Goal: Transaction & Acquisition: Purchase product/service

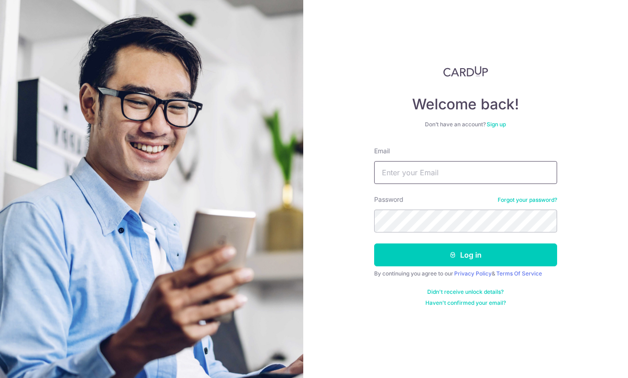
click at [522, 173] on input "Email" at bounding box center [465, 172] width 183 height 23
type input "[EMAIL_ADDRESS][DOMAIN_NAME]"
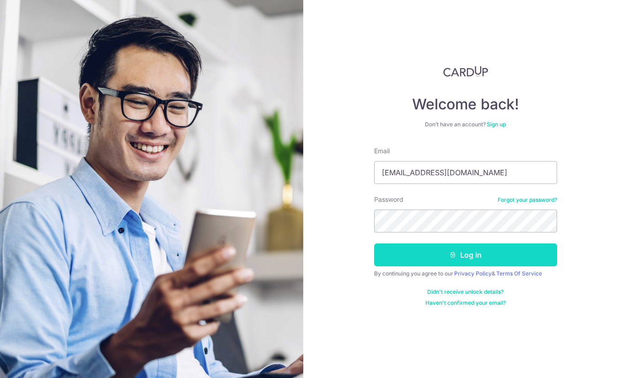
click at [513, 256] on button "Log in" at bounding box center [465, 254] width 183 height 23
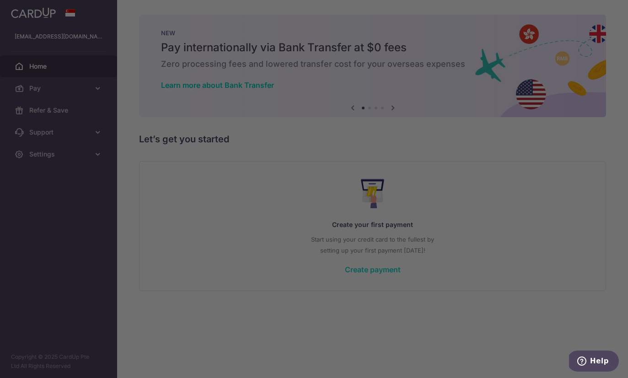
click at [297, 310] on div at bounding box center [317, 191] width 635 height 382
click at [412, 81] on div at bounding box center [317, 191] width 635 height 382
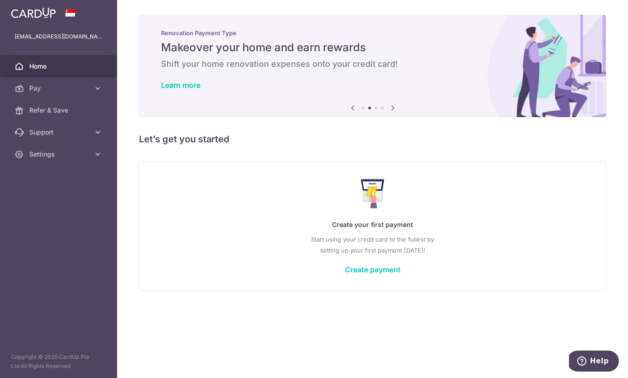
click at [0, 0] on button "button" at bounding box center [0, 0] width 0 height 0
click at [75, 115] on link "Refer & Save" at bounding box center [58, 110] width 117 height 22
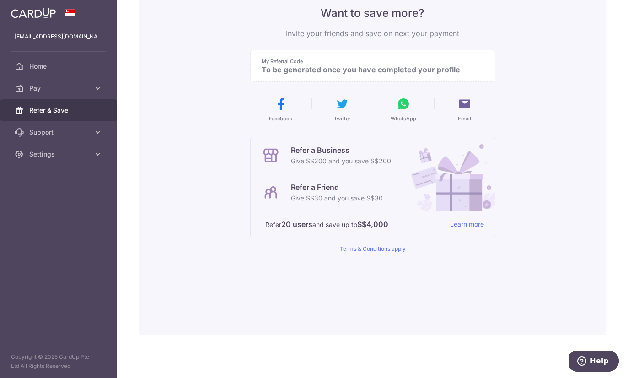
scroll to position [82, 0]
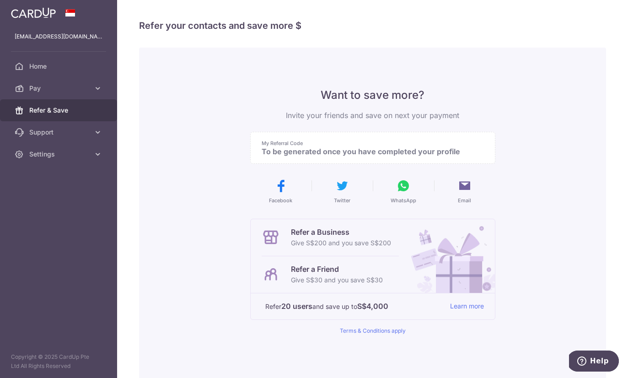
click at [611, 360] on button "Help" at bounding box center [593, 361] width 52 height 21
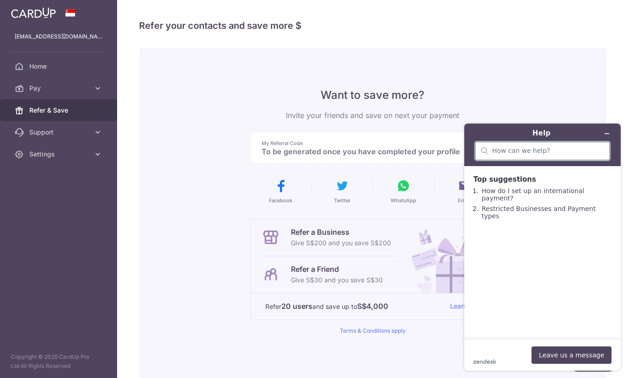
click at [527, 151] on input "search" at bounding box center [548, 151] width 112 height 8
type input "i WAS REFERRED"
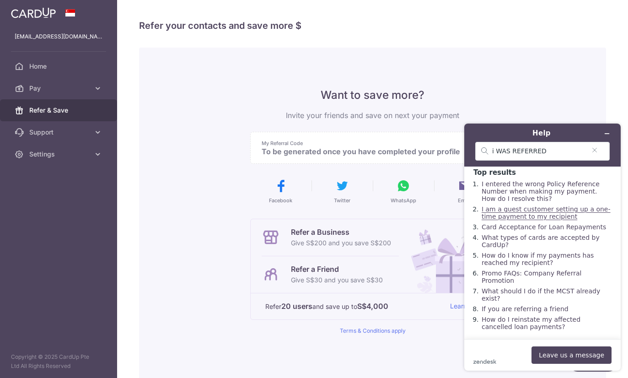
scroll to position [7, 0]
click at [250, 108] on div "Want to save more? Invite your friends and save on next your payment My Referra…" at bounding box center [372, 232] width 245 height 369
click at [608, 133] on icon "Minimise widget" at bounding box center [607, 133] width 6 height 6
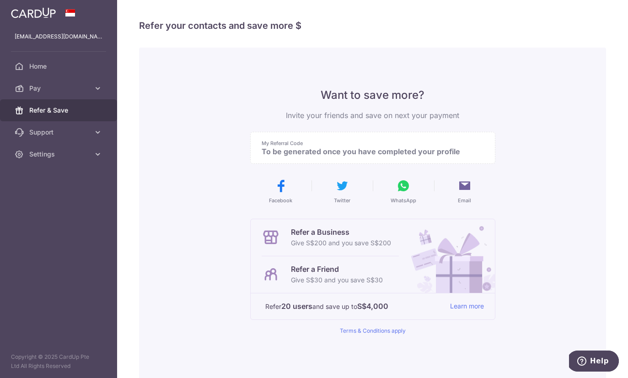
click at [0, 0] on header at bounding box center [0, 0] width 0 height 0
click at [0, 0] on img at bounding box center [0, 0] width 0 height 0
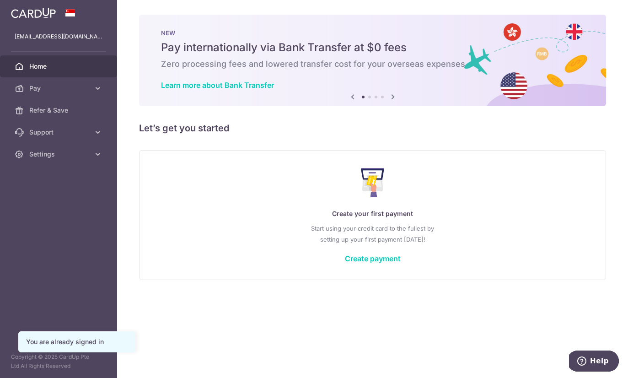
click at [0, 0] on icon "button" at bounding box center [0, 0] width 0 height 0
click at [93, 95] on link "Pay" at bounding box center [58, 88] width 117 height 22
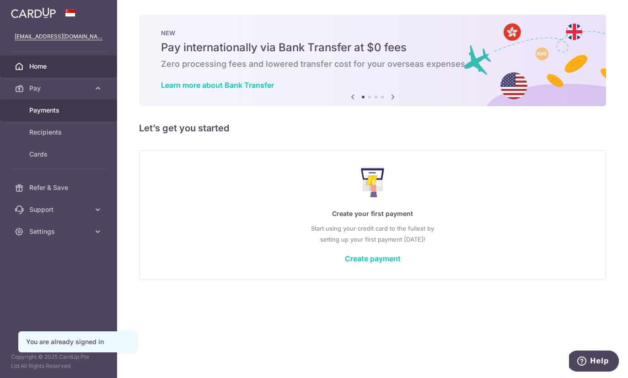
click at [59, 112] on span "Payments" at bounding box center [59, 110] width 60 height 9
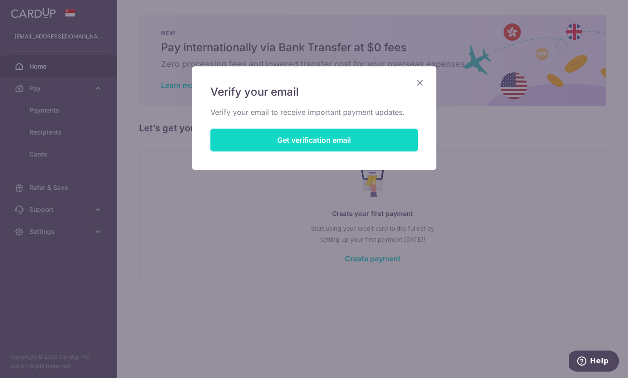
click at [402, 147] on button "Get verification email" at bounding box center [315, 140] width 208 height 23
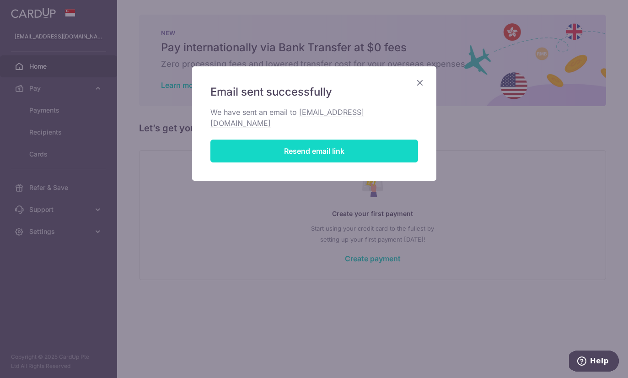
click at [326, 140] on button "Resend email link" at bounding box center [315, 151] width 208 height 23
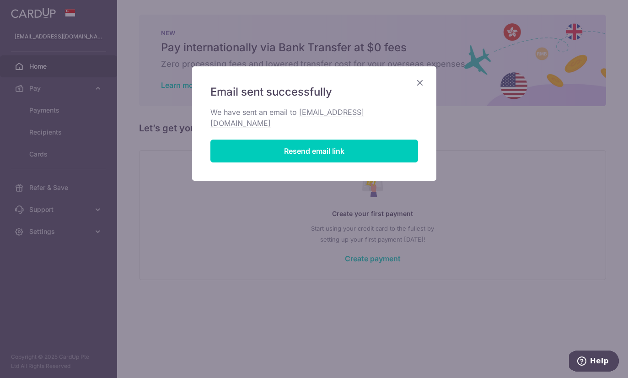
click at [420, 82] on icon "Close" at bounding box center [420, 82] width 11 height 11
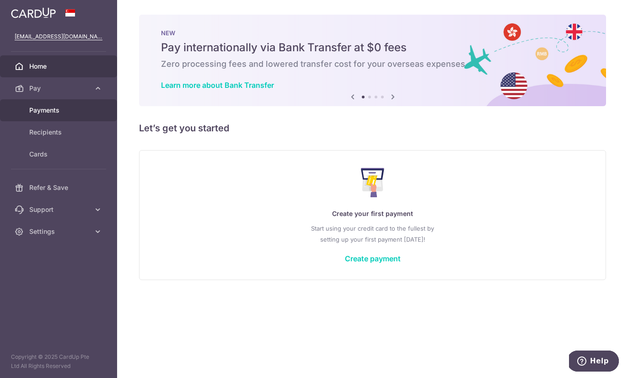
click at [53, 111] on span "Payments" at bounding box center [59, 110] width 60 height 9
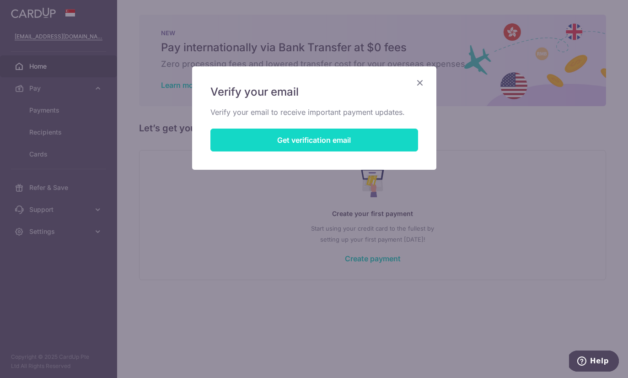
click at [375, 146] on button "Get verification email" at bounding box center [315, 140] width 208 height 23
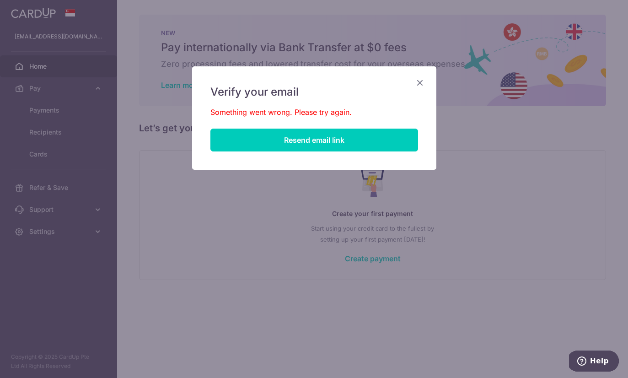
click at [418, 83] on icon "Close" at bounding box center [420, 82] width 11 height 11
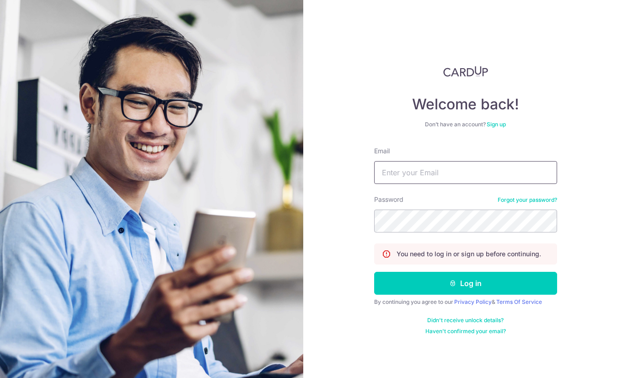
click at [505, 164] on input "Email" at bounding box center [465, 172] width 183 height 23
type input "[EMAIL_ADDRESS][DOMAIN_NAME]"
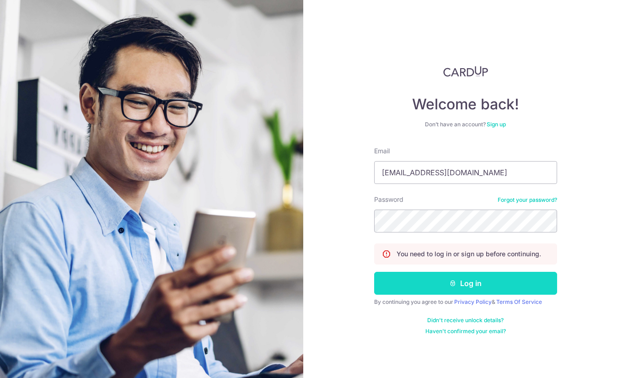
click at [542, 283] on button "Log in" at bounding box center [465, 283] width 183 height 23
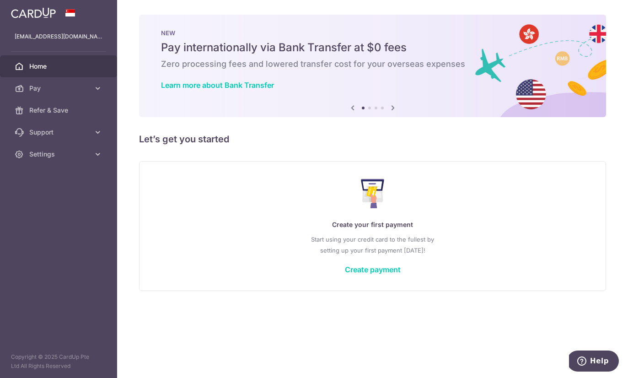
click at [0, 0] on icon "button" at bounding box center [0, 0] width 0 height 0
click at [70, 94] on link "Pay" at bounding box center [58, 88] width 117 height 22
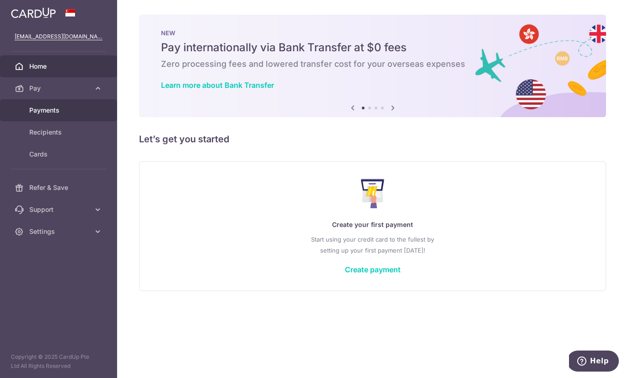
click at [57, 109] on span "Payments" at bounding box center [59, 110] width 60 height 9
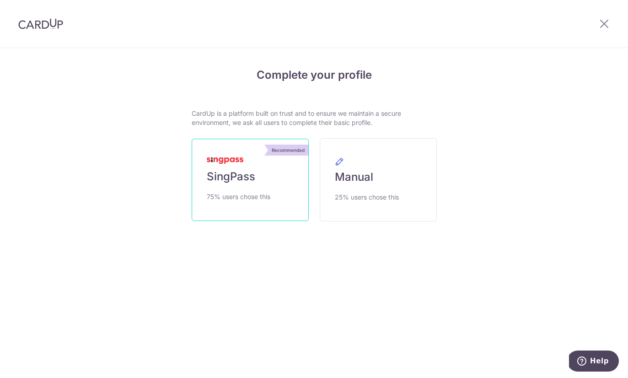
click at [281, 206] on link "Recommended SingPass 75% users chose this" at bounding box center [250, 180] width 117 height 82
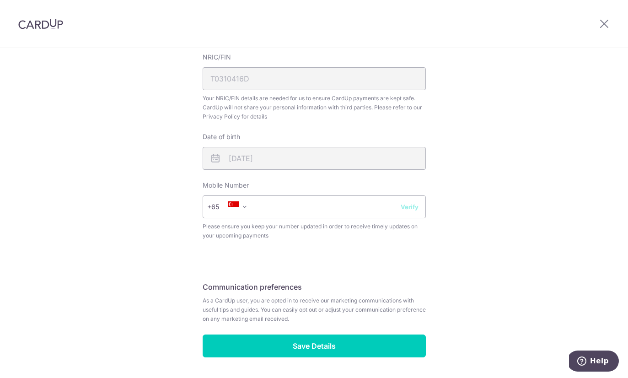
scroll to position [270, 0]
click at [341, 219] on input "text" at bounding box center [314, 207] width 223 height 23
type input "98577"
select select "65"
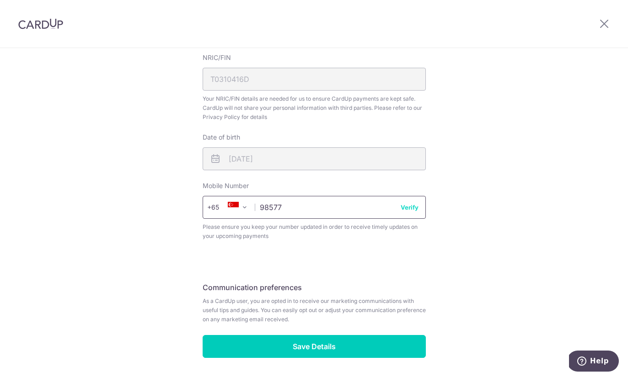
type input "98577049"
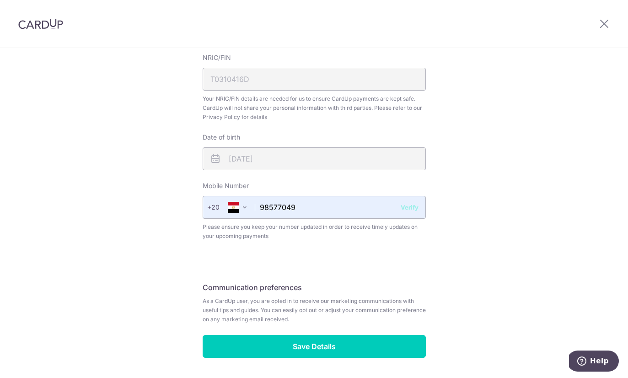
click at [239, 213] on span at bounding box center [244, 207] width 11 height 11
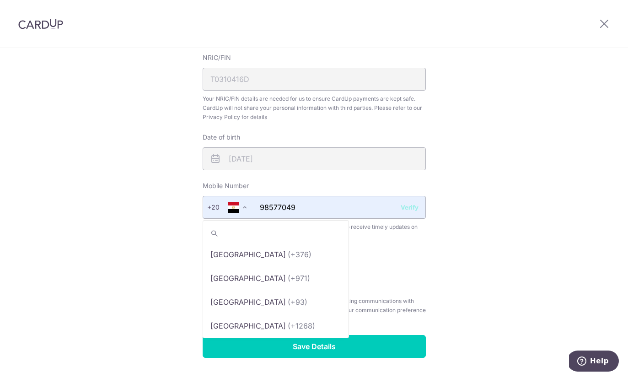
scroll to position [1497, 0]
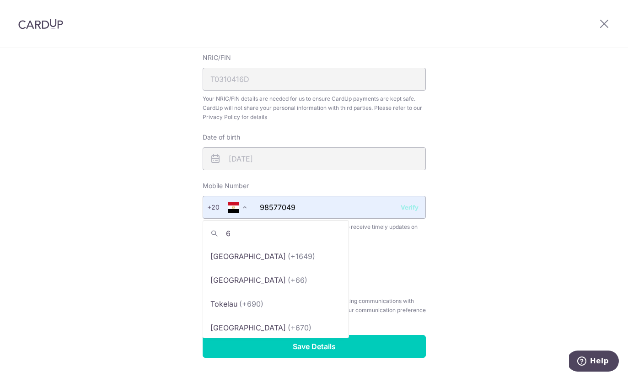
type input "65"
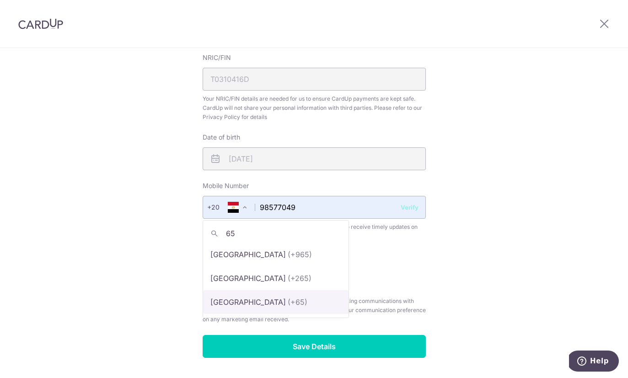
select select "199"
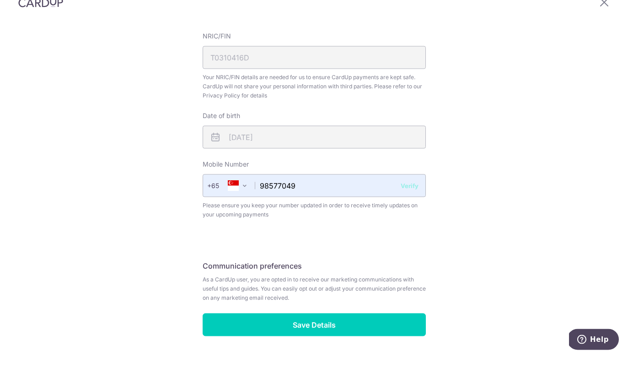
scroll to position [38, 0]
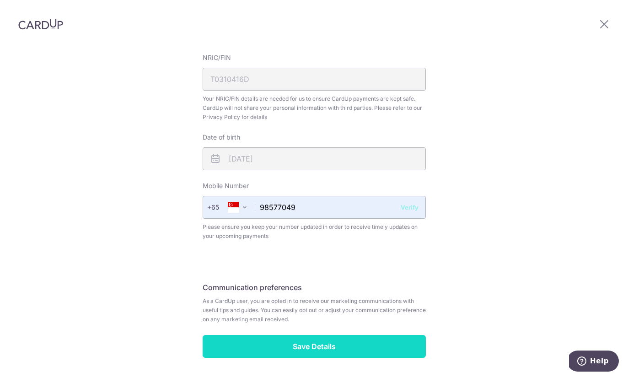
click at [344, 335] on input "Save Details" at bounding box center [314, 346] width 223 height 23
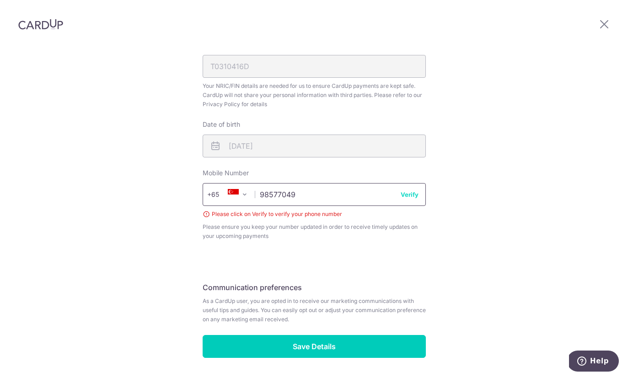
click at [422, 183] on input "98577049" at bounding box center [314, 194] width 223 height 23
click at [412, 190] on button "Verify" at bounding box center [410, 194] width 18 height 9
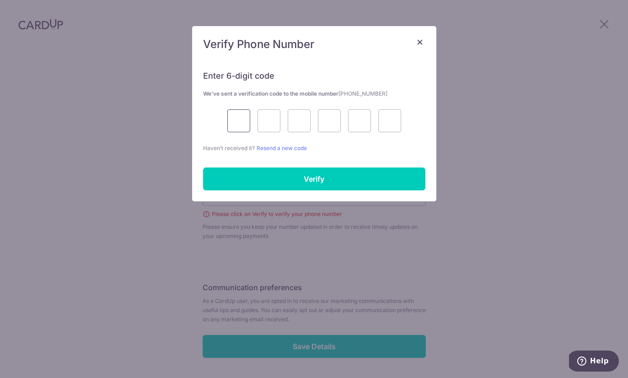
click at [230, 124] on input "text" at bounding box center [238, 120] width 23 height 23
type input "5"
type input "1"
type input "9"
type input "0"
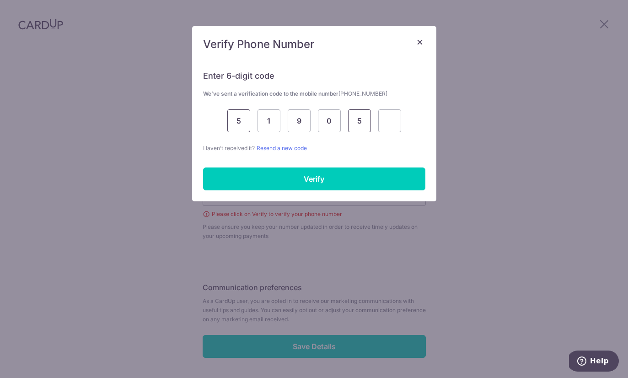
type input "5"
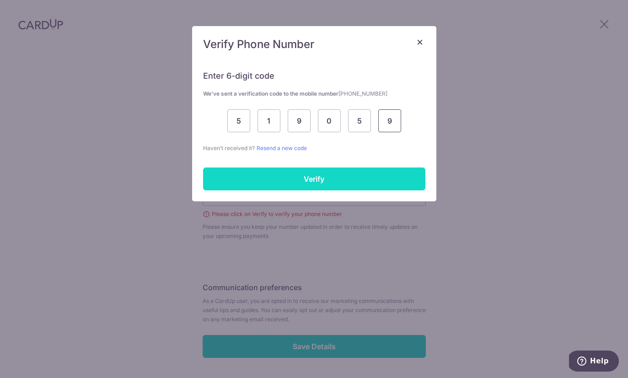
type input "9"
click at [389, 184] on input "Verify" at bounding box center [314, 178] width 222 height 23
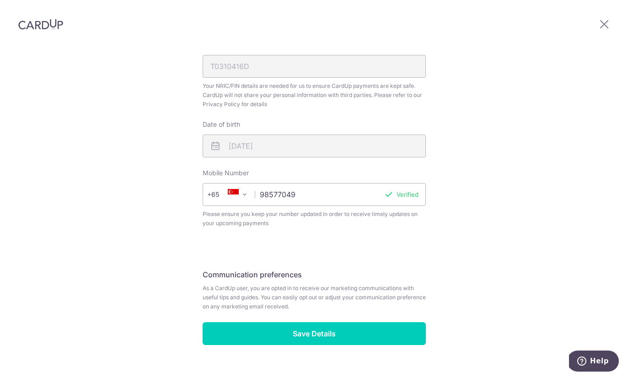
scroll to position [270, 0]
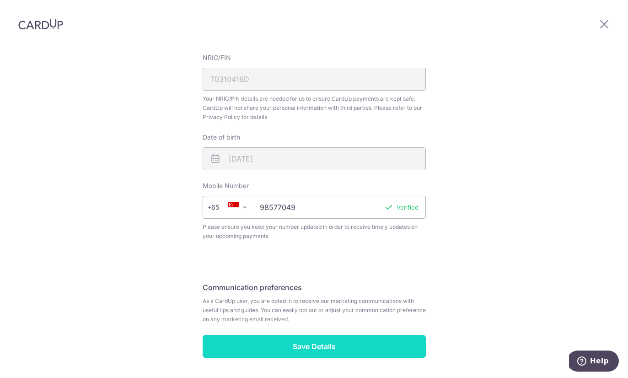
click at [383, 335] on input "Save Details" at bounding box center [314, 346] width 223 height 23
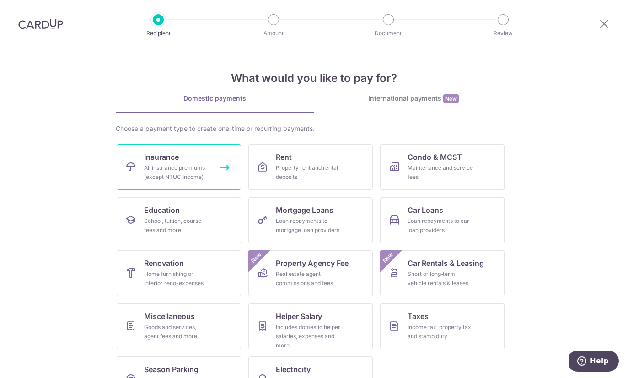
click at [212, 180] on link "Insurance All insurance premiums (except NTUC Income)" at bounding box center [179, 167] width 124 height 46
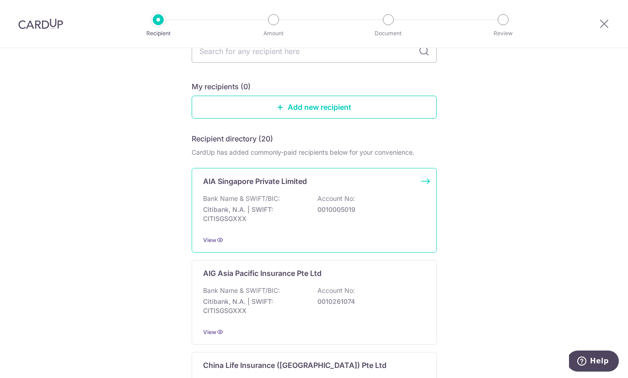
scroll to position [27, 0]
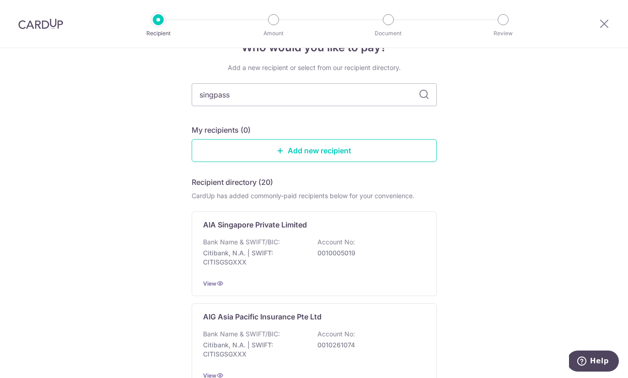
type input "singpass"
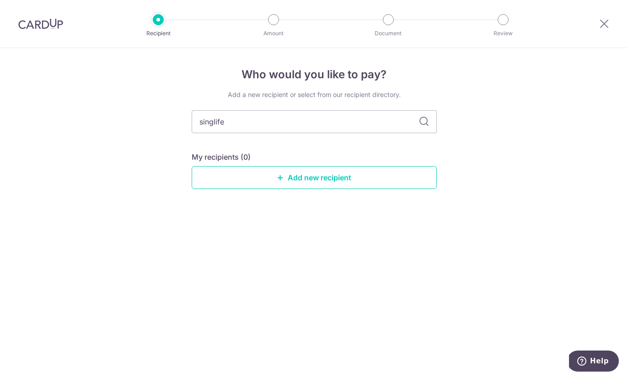
type input "singlife"
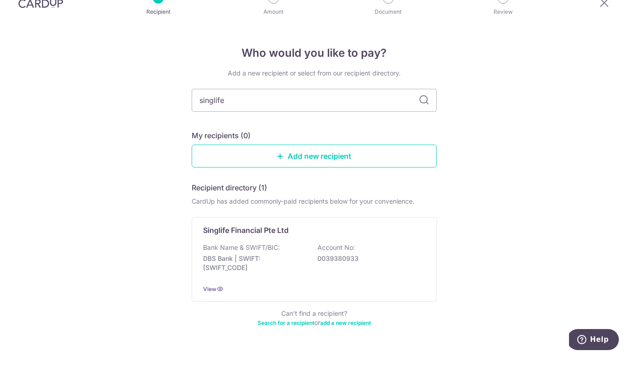
scroll to position [38, 0]
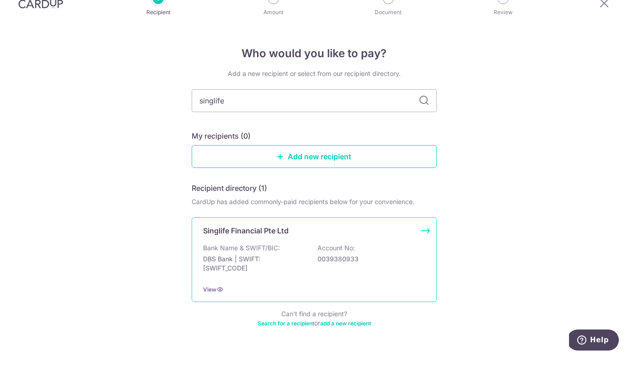
click at [398, 265] on div "Bank Name & SWIFT/BIC: DBS Bank | SWIFT: [SWIFT_CODE] Account No: 0039380933" at bounding box center [314, 282] width 222 height 34
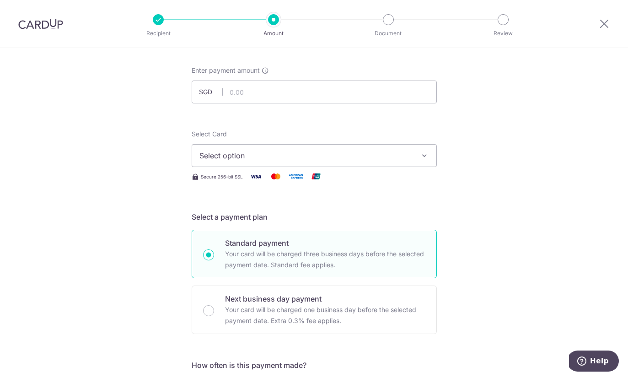
scroll to position [46, 0]
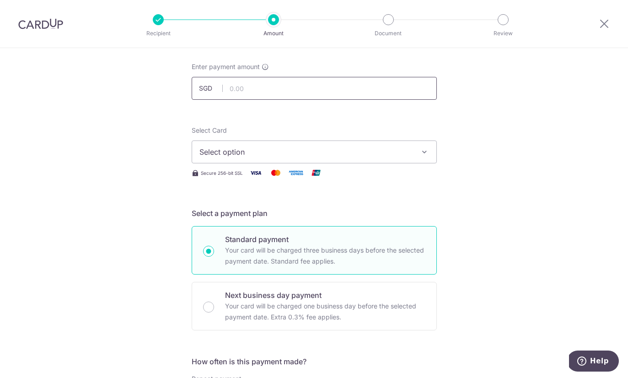
click at [388, 100] on input "text" at bounding box center [314, 88] width 245 height 23
drag, startPoint x: 388, startPoint y: 102, endPoint x: 470, endPoint y: 174, distance: 109.6
click at [470, 174] on html "Recipient Amount Document Review Tell us more about your payment Enter payment …" at bounding box center [314, 189] width 628 height 378
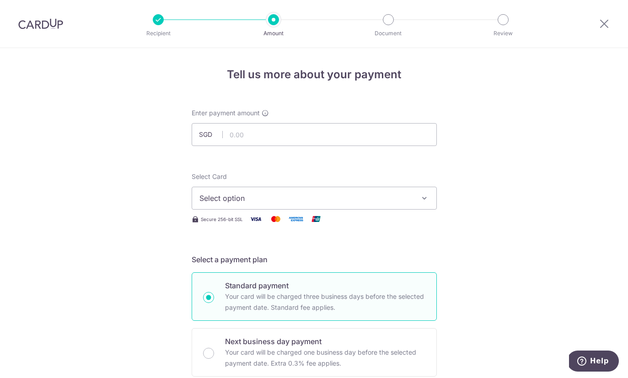
scroll to position [0, 0]
click at [365, 135] on input "text" at bounding box center [314, 134] width 245 height 23
type input "323.70"
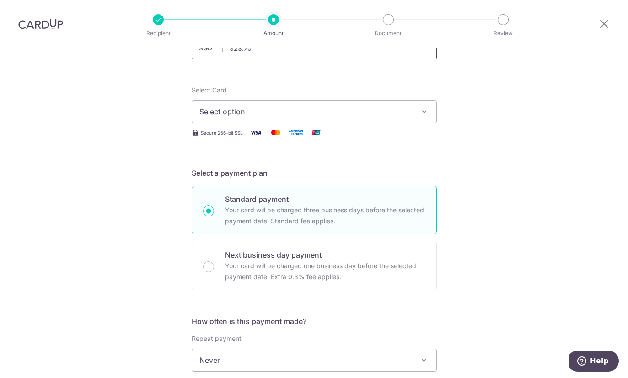
scroll to position [87, 0]
click at [427, 110] on icon "button" at bounding box center [424, 110] width 9 height 9
click at [361, 159] on div at bounding box center [314, 189] width 628 height 378
click at [420, 121] on button "Select option" at bounding box center [314, 110] width 245 height 23
click at [382, 145] on link "Add credit card" at bounding box center [314, 136] width 244 height 16
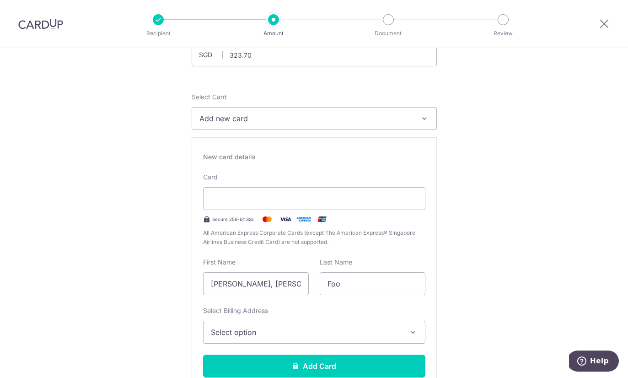
scroll to position [76, 0]
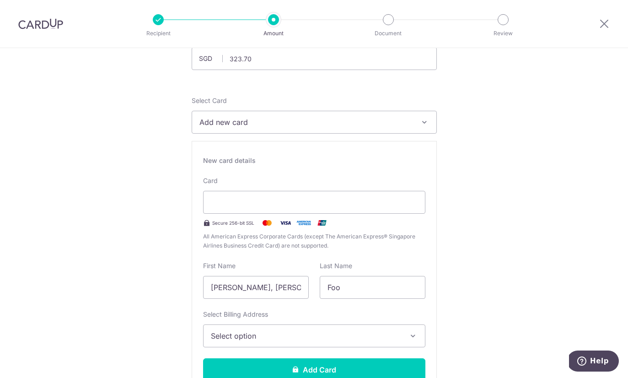
click at [246, 223] on span "Secure 256-bit SSL" at bounding box center [233, 222] width 42 height 7
click at [276, 214] on div at bounding box center [314, 202] width 222 height 23
click at [250, 211] on div at bounding box center [314, 202] width 222 height 23
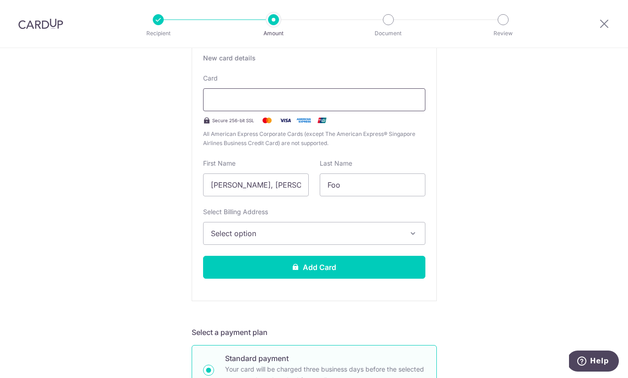
scroll to position [185, 0]
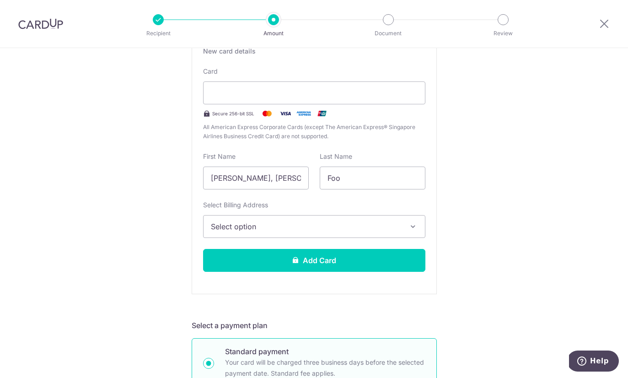
click at [412, 238] on button "Select option" at bounding box center [314, 226] width 222 height 23
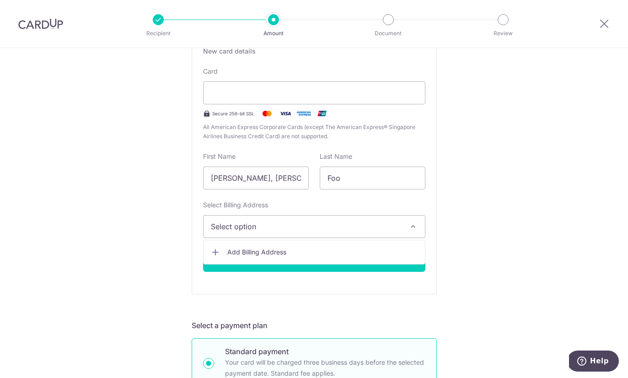
click at [540, 220] on div at bounding box center [314, 189] width 628 height 378
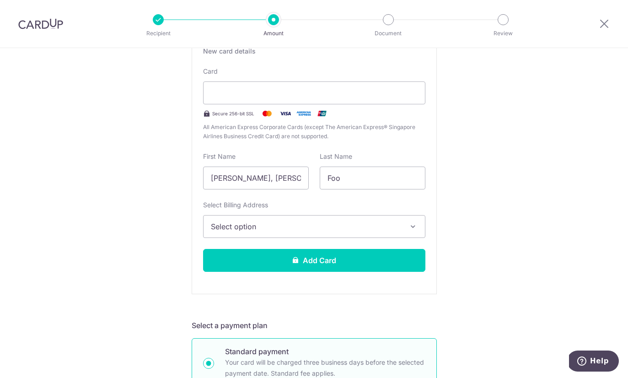
click at [408, 225] on button "Select option" at bounding box center [314, 226] width 222 height 23
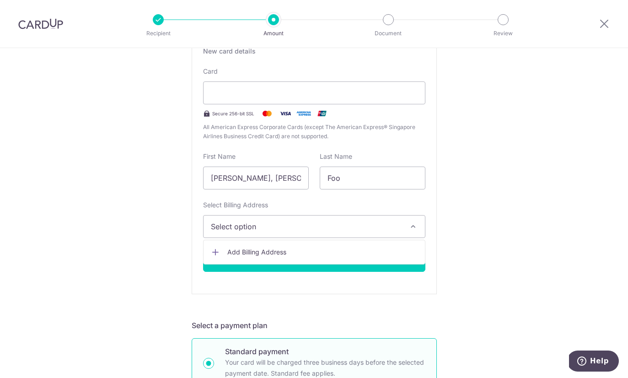
click at [405, 257] on span "Add Billing Address" at bounding box center [322, 252] width 190 height 9
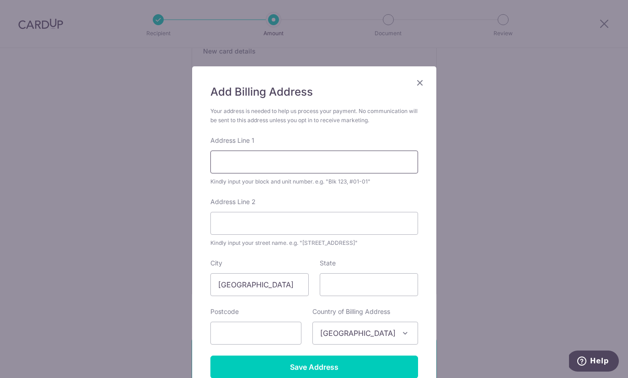
click at [383, 161] on input "Address Line 1" at bounding box center [315, 162] width 208 height 23
type input "38 Miltonia Close"
click at [358, 280] on input "State" at bounding box center [369, 284] width 98 height 23
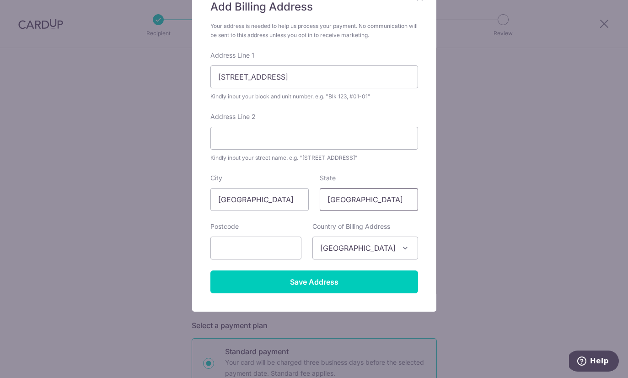
scroll to position [85, 0]
type input "[GEOGRAPHIC_DATA]"
click at [277, 257] on input "text" at bounding box center [256, 248] width 91 height 23
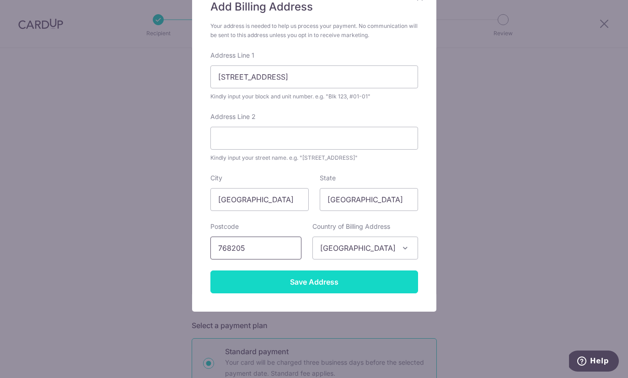
type input "768205"
click at [375, 283] on input "Save Address" at bounding box center [315, 281] width 208 height 23
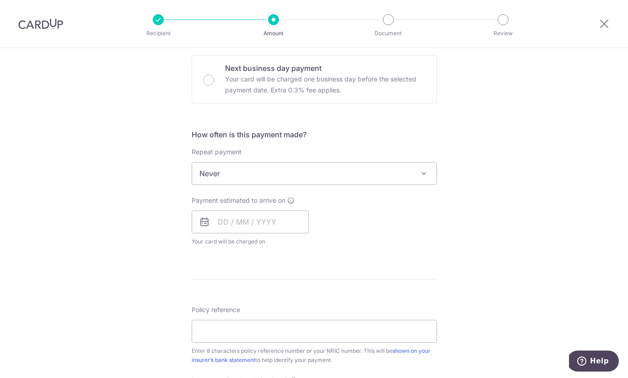
scroll to position [530, 0]
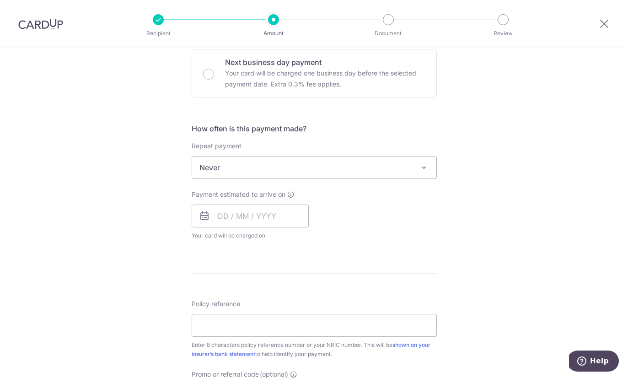
click at [427, 167] on span at bounding box center [424, 167] width 11 height 11
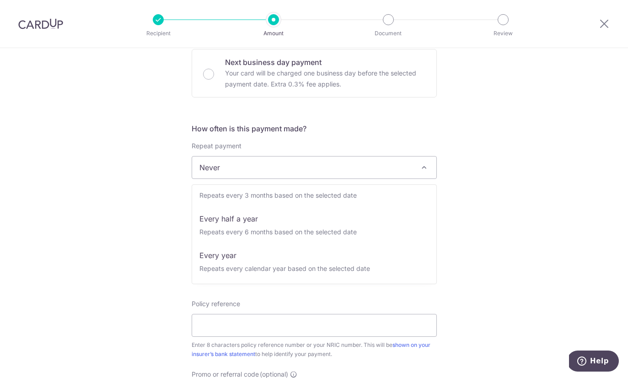
scroll to position [128, 0]
click at [505, 162] on div "Tell us more about your payment Enter payment amount SGD 323.70 323.70 Select C…" at bounding box center [314, 57] width 628 height 1079
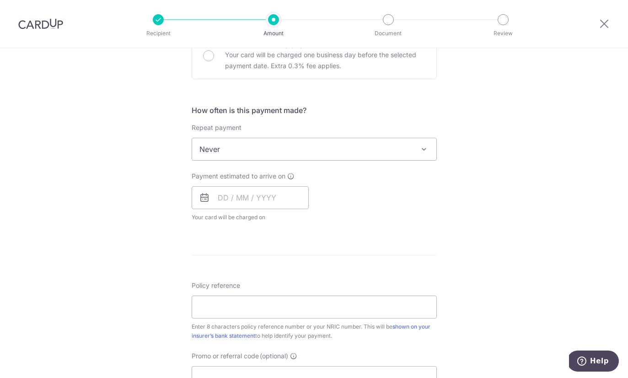
scroll to position [605, 0]
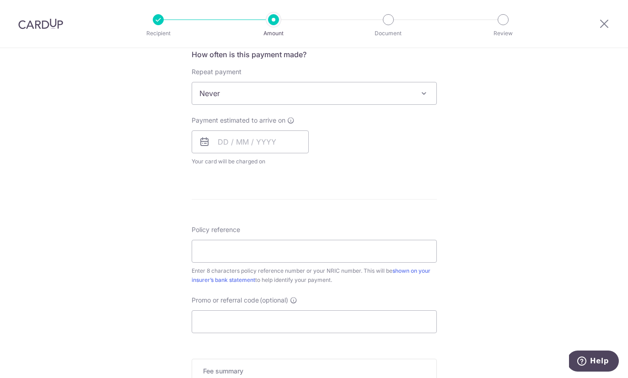
click at [288, 124] on icon at bounding box center [290, 120] width 7 height 7
click at [227, 143] on input "text" at bounding box center [250, 141] width 117 height 23
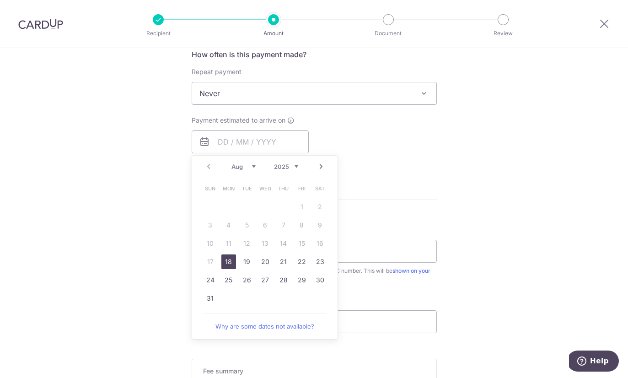
click at [226, 265] on link "18" at bounding box center [229, 261] width 15 height 15
type input "[DATE]"
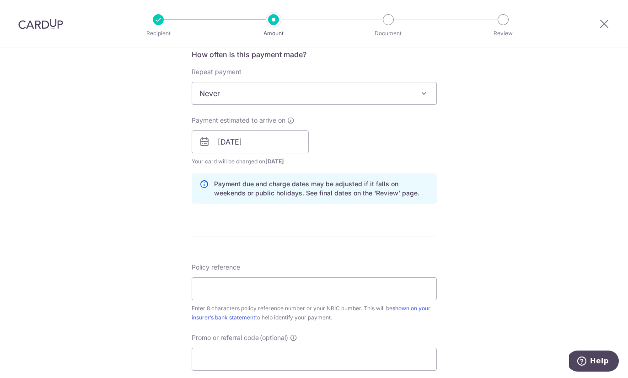
click at [535, 223] on div "Tell us more about your payment Enter payment amount SGD 323.70 323.70 Select C…" at bounding box center [314, 1] width 628 height 1117
click at [252, 143] on input "18/08/2025" at bounding box center [250, 141] width 117 height 23
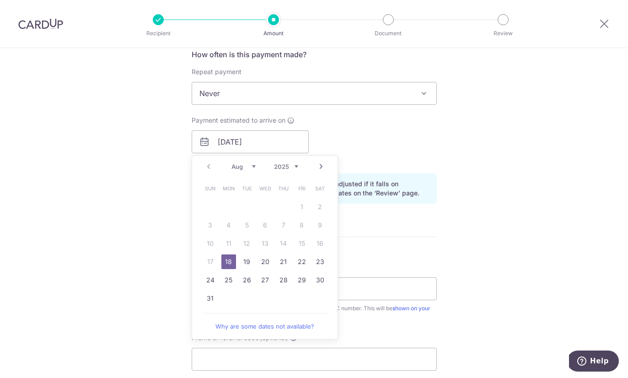
click at [265, 248] on table "Sun Mon Tue Wed Thu Fri Sat 1 2 3 4 5 6 7 8 9 10 11 12 13 14 15 16 17 18 19 20 …" at bounding box center [265, 243] width 128 height 128
click at [527, 94] on div "Tell us more about your payment Enter payment amount SGD 323.70 323.70 Select C…" at bounding box center [314, 1] width 628 height 1117
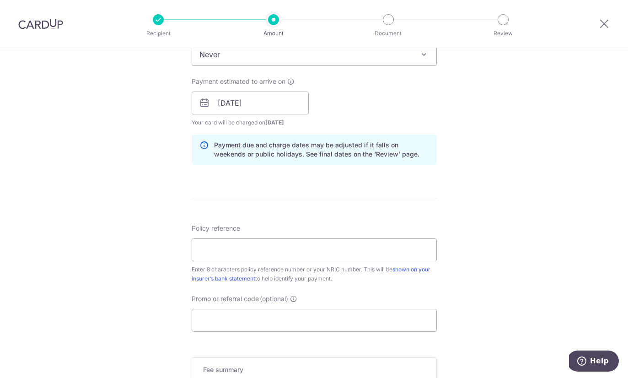
scroll to position [723, 0]
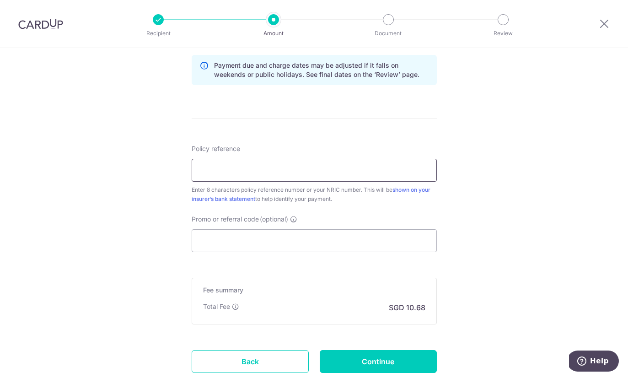
click at [420, 175] on input "Policy reference" at bounding box center [314, 170] width 245 height 23
type input "13360033"
click at [385, 247] on input "Promo or referral code (optional)" at bounding box center [314, 240] width 245 height 23
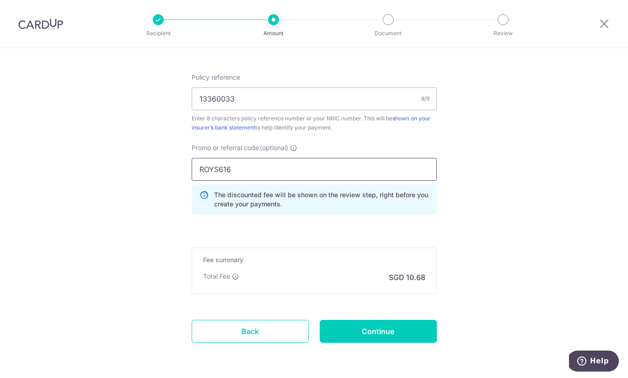
scroll to position [794, 0]
click at [397, 175] on input "ROYS616" at bounding box center [314, 169] width 245 height 23
type input "ROYS616"
click at [390, 265] on h5 "Fee summary" at bounding box center [314, 260] width 222 height 9
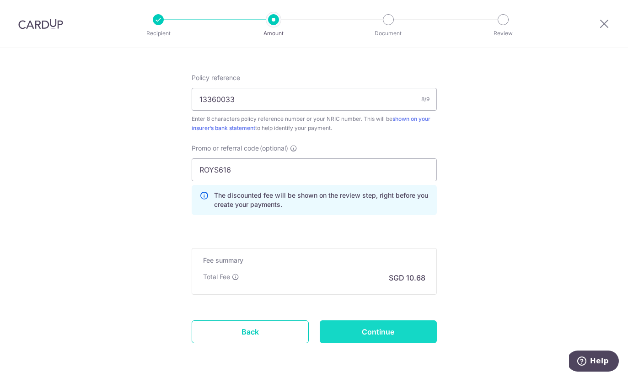
click at [419, 325] on input "Continue" at bounding box center [378, 331] width 117 height 23
type input "Create Schedule"
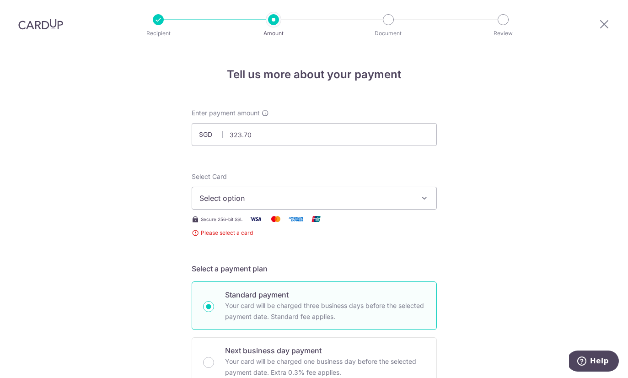
click at [403, 187] on button "Select option" at bounding box center [314, 198] width 245 height 23
click at [413, 219] on span "Add credit card" at bounding box center [322, 223] width 213 height 9
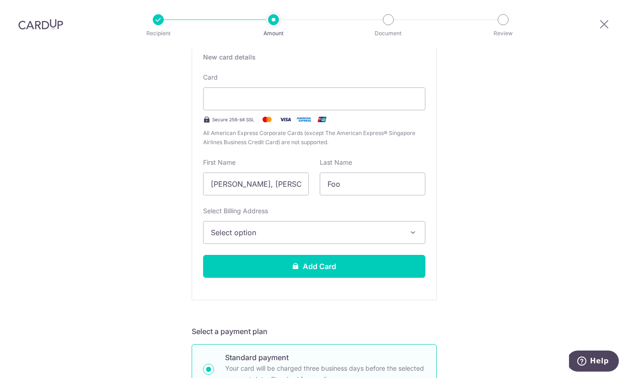
scroll to position [149, 0]
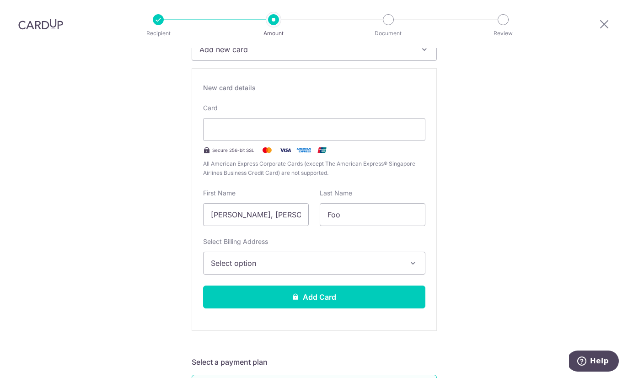
click at [416, 252] on button "Select option" at bounding box center [314, 263] width 222 height 23
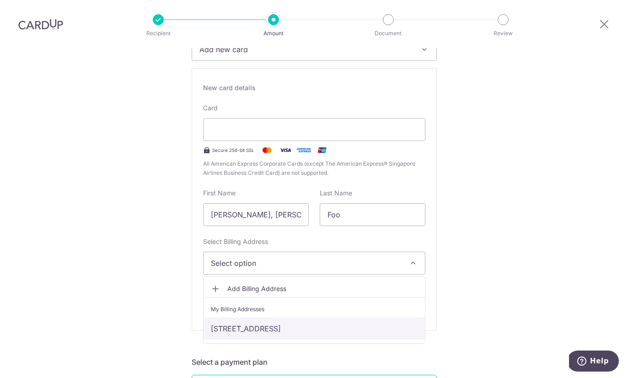
click at [350, 318] on link "38 Miltonia Close, Singapore, Singapore, Singapore-768205" at bounding box center [315, 329] width 222 height 22
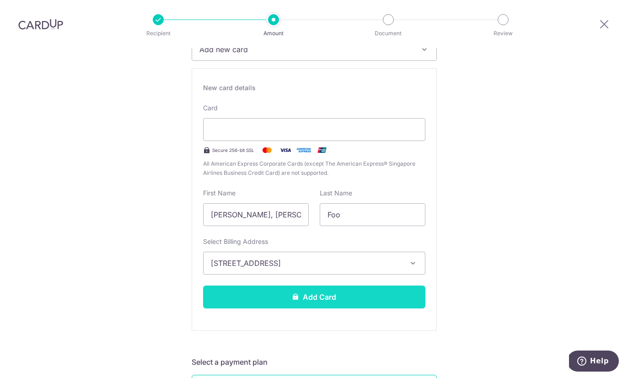
click at [378, 286] on button "Add Card" at bounding box center [314, 297] width 222 height 23
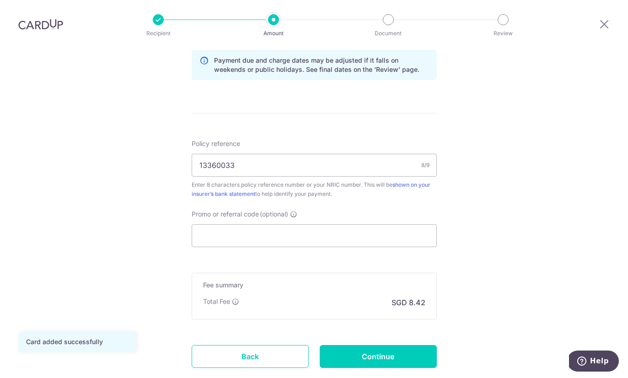
scroll to position [477, 0]
click at [392, 224] on input "Promo or referral code (optional)" at bounding box center [314, 235] width 245 height 23
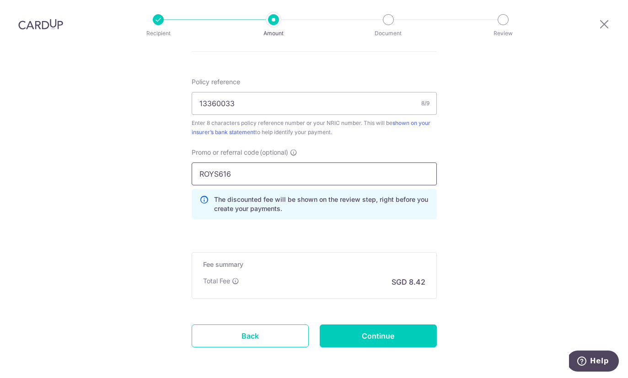
scroll to position [541, 0]
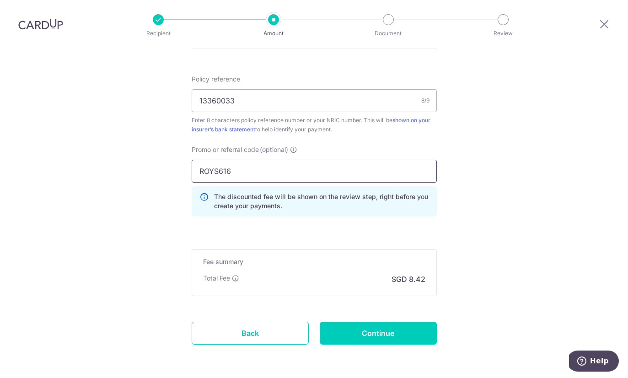
type input "ROYS616"
click at [243, 274] on div "Total Fee SGD 8.42" at bounding box center [314, 279] width 222 height 11
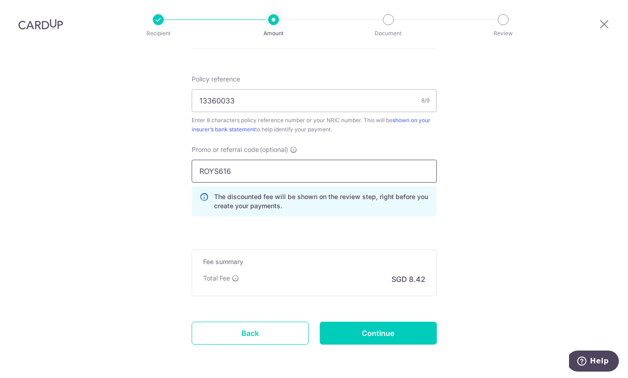
click at [392, 160] on input "ROYS616" at bounding box center [314, 171] width 245 height 23
click at [406, 322] on input "Continue" at bounding box center [378, 333] width 117 height 23
type input "Create Schedule"
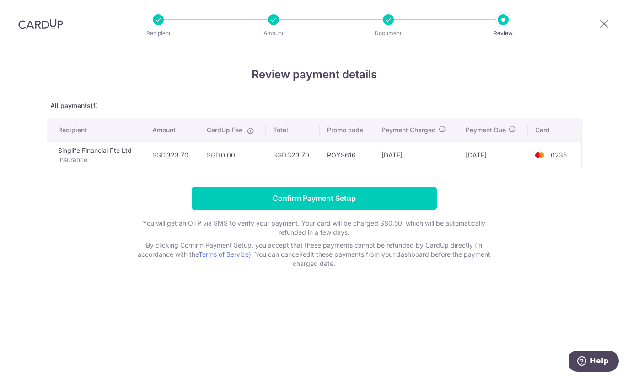
click at [398, 218] on form "Confirm Payment Setup You will get an OTP via SMS to verify your payment. Your …" at bounding box center [314, 227] width 535 height 81
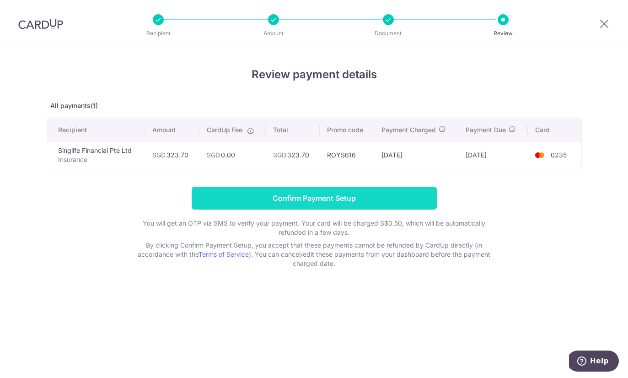
click at [415, 195] on input "Confirm Payment Setup" at bounding box center [314, 198] width 245 height 23
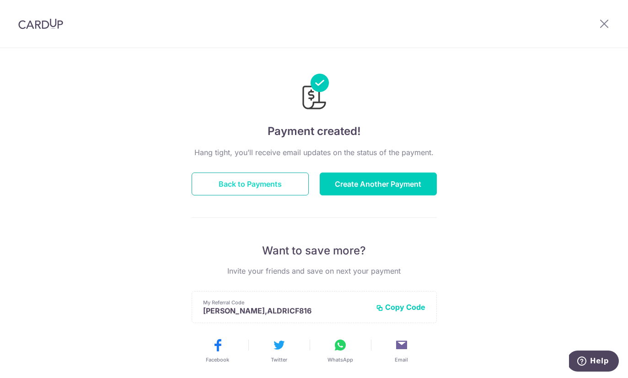
click at [289, 193] on button "Back to Payments" at bounding box center [250, 184] width 117 height 23
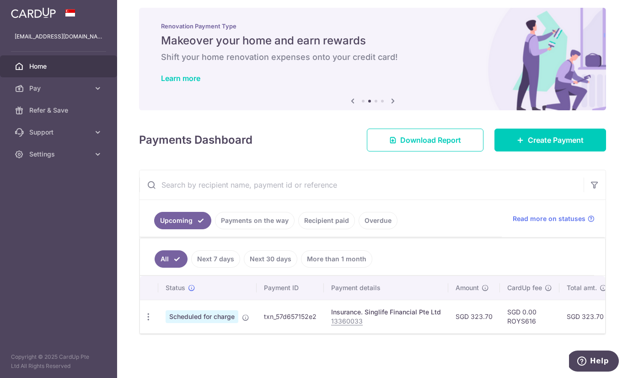
scroll to position [6, 0]
